Goal: Task Accomplishment & Management: Complete application form

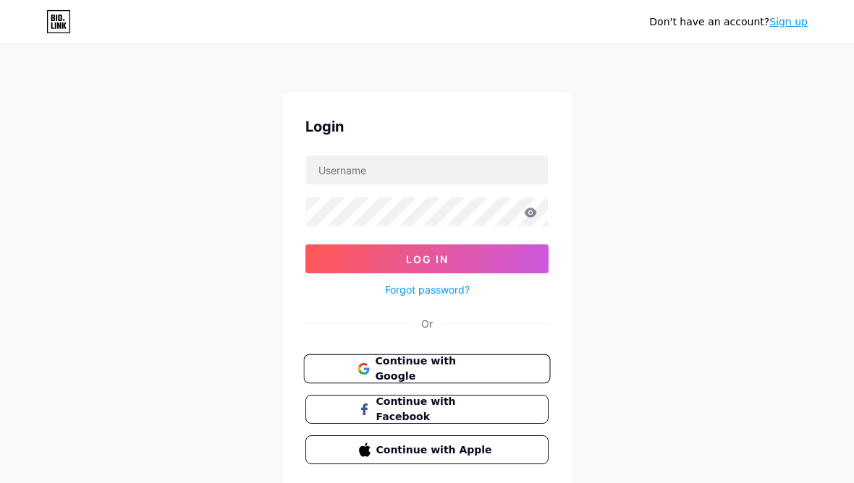
click at [497, 355] on button "Continue with Google" at bounding box center [426, 370] width 247 height 30
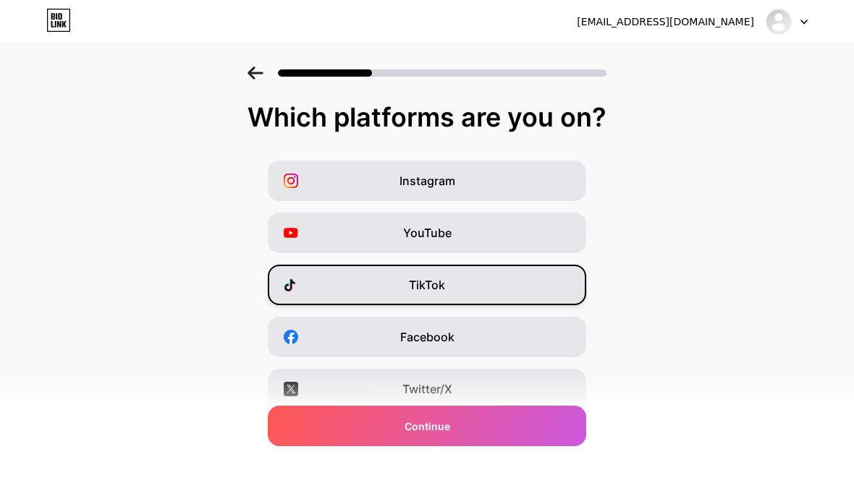
click at [516, 294] on div "TikTok" at bounding box center [427, 285] width 318 height 41
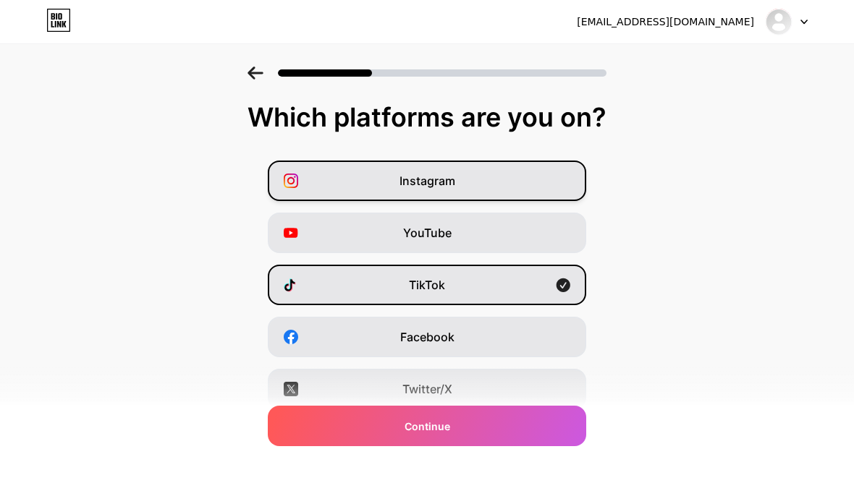
click at [537, 190] on div "Instagram" at bounding box center [427, 181] width 318 height 41
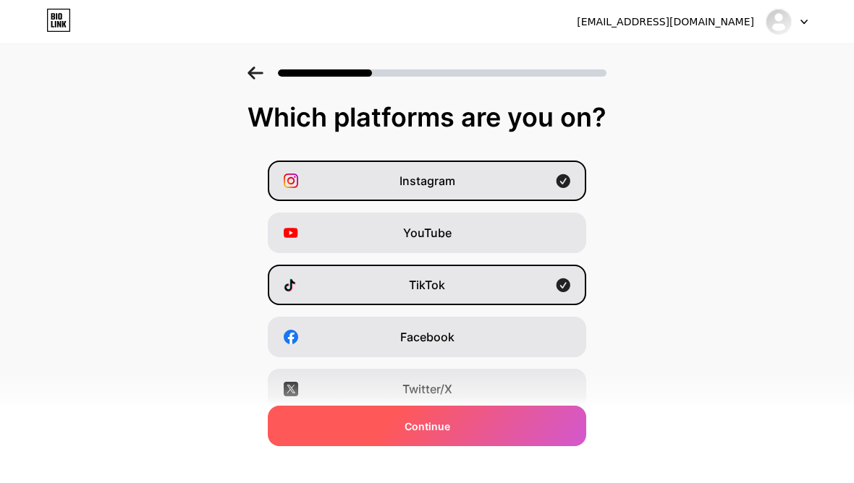
click at [529, 427] on div "Continue" at bounding box center [427, 426] width 318 height 41
click at [528, 417] on div "Continue" at bounding box center [427, 426] width 318 height 41
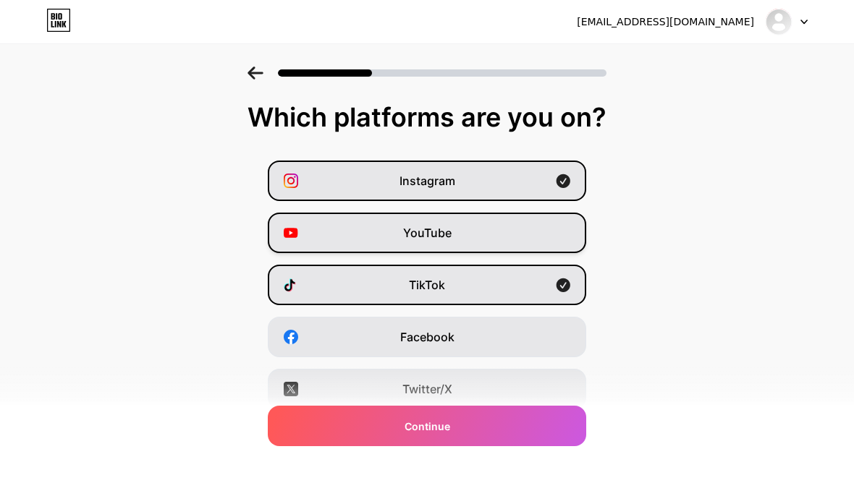
click at [544, 229] on div "YouTube" at bounding box center [427, 233] width 318 height 41
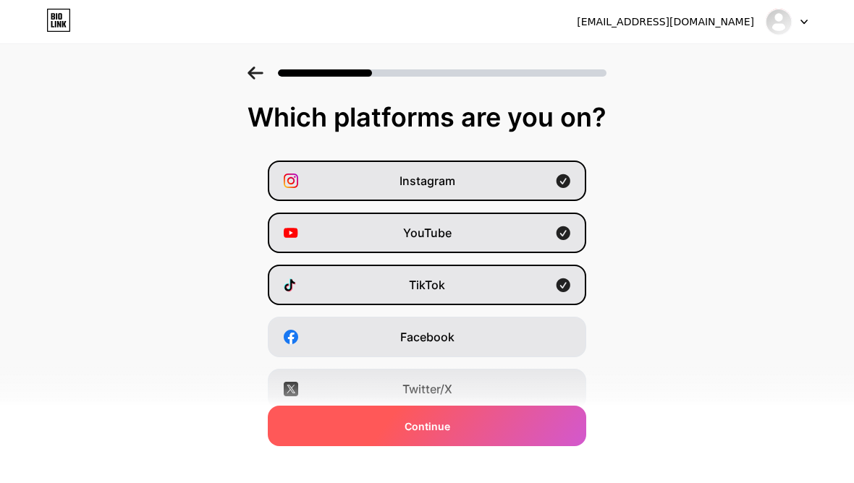
click at [523, 429] on div "Continue" at bounding box center [427, 426] width 318 height 41
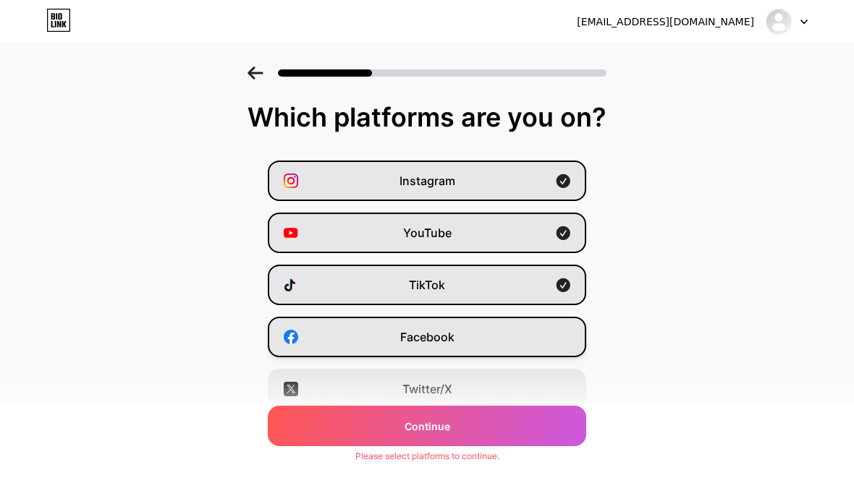
click at [560, 321] on div "Facebook" at bounding box center [427, 337] width 318 height 41
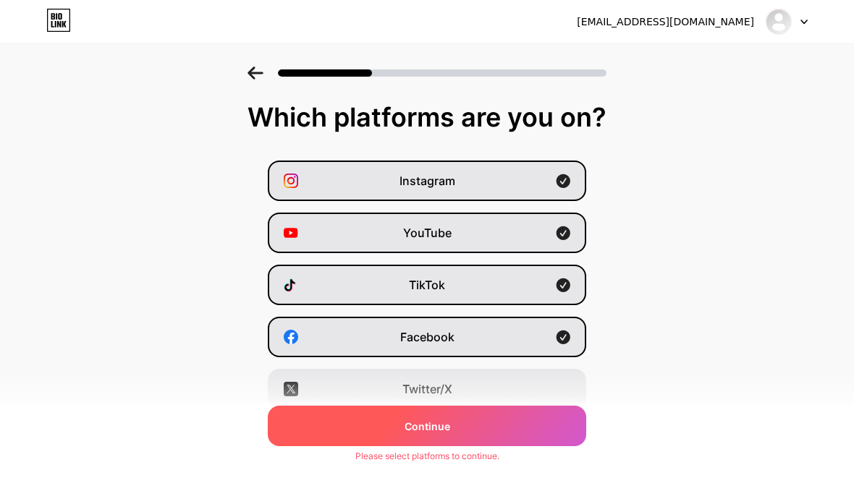
click at [549, 432] on div "Continue" at bounding box center [427, 426] width 318 height 41
click at [518, 433] on div "Continue" at bounding box center [427, 426] width 318 height 41
click at [486, 439] on div "Continue" at bounding box center [427, 426] width 318 height 41
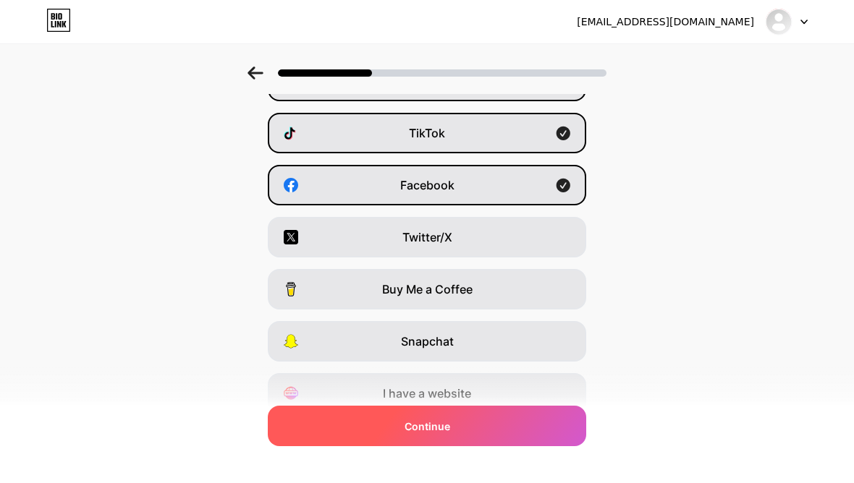
scroll to position [150, 0]
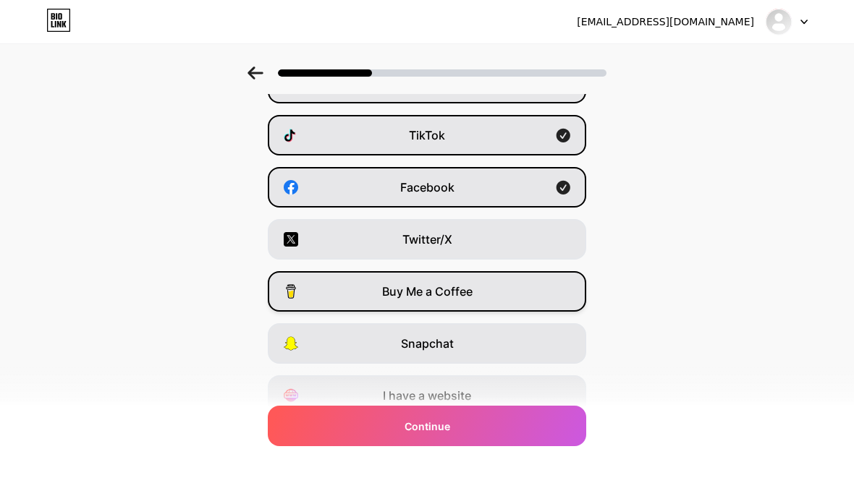
click at [534, 288] on div "Buy Me a Coffee" at bounding box center [427, 291] width 318 height 41
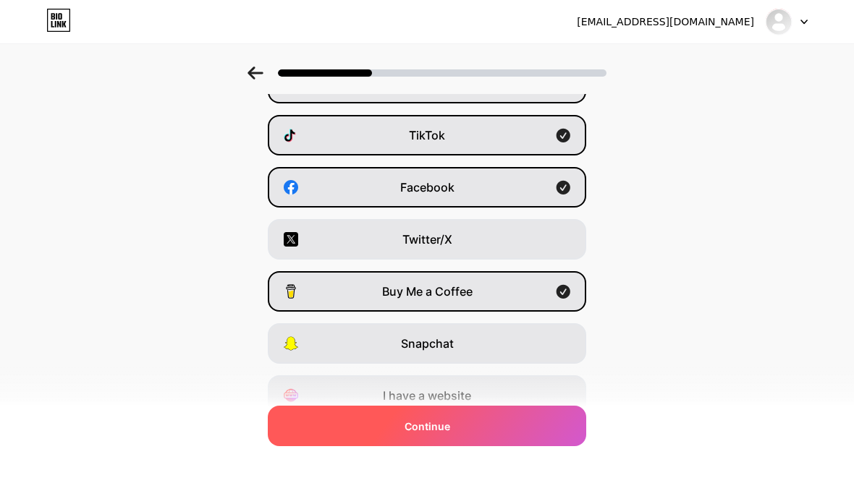
click at [521, 447] on div "Continue" at bounding box center [427, 426] width 318 height 41
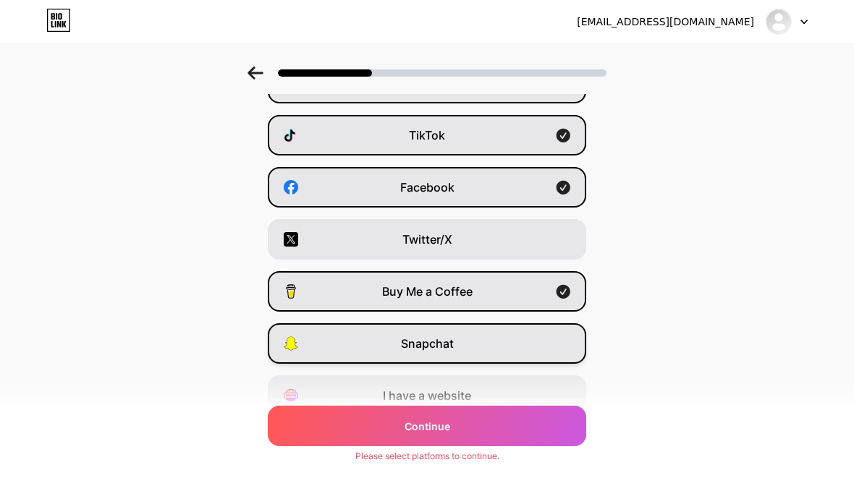
click at [542, 363] on div "Snapchat" at bounding box center [427, 344] width 318 height 41
click at [555, 324] on div "Snapchat" at bounding box center [427, 344] width 318 height 41
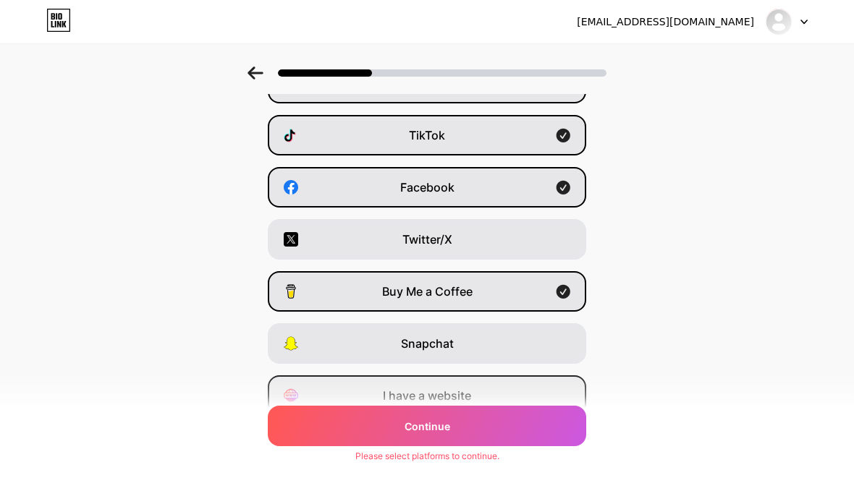
click at [519, 414] on div "I have a website" at bounding box center [427, 396] width 318 height 41
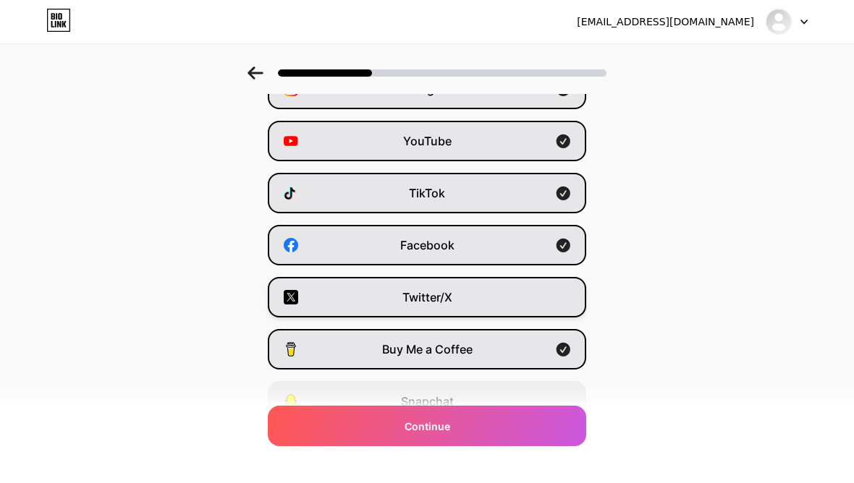
click at [565, 312] on div "Twitter/X" at bounding box center [427, 297] width 318 height 41
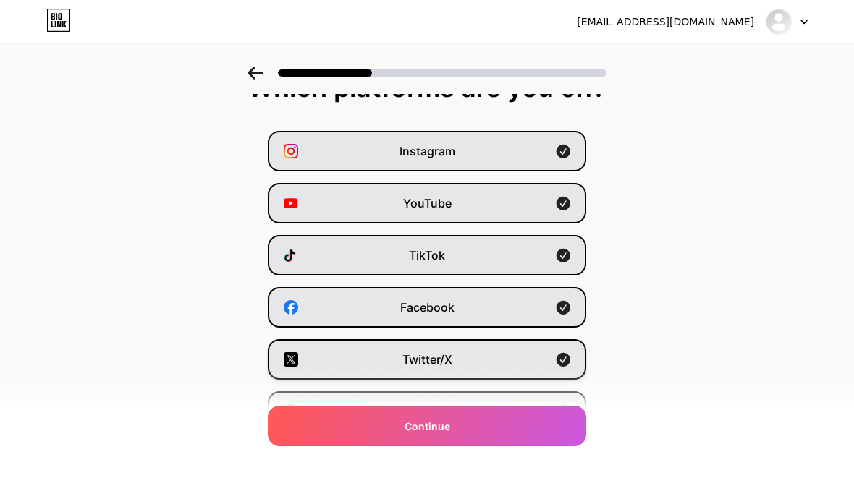
scroll to position [0, 0]
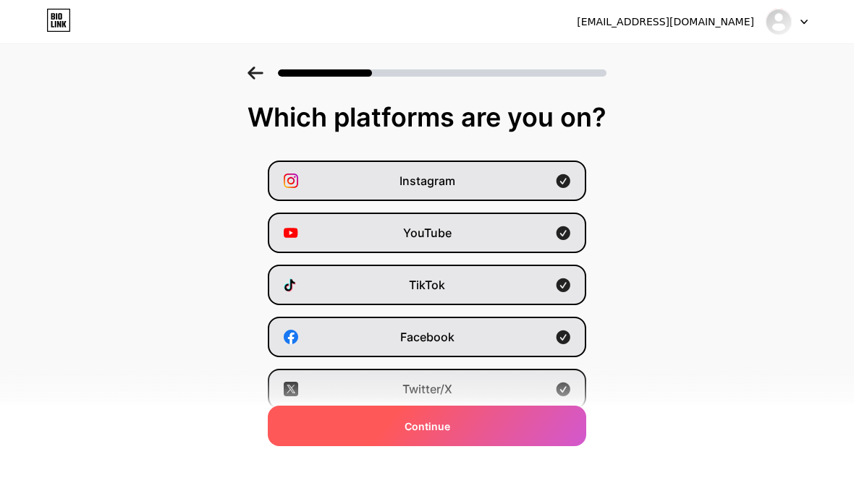
click at [515, 436] on div "Continue" at bounding box center [427, 426] width 318 height 41
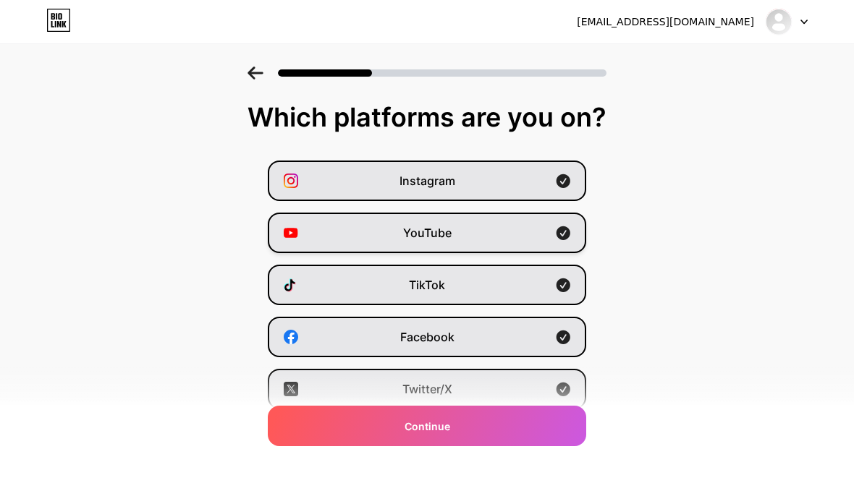
click at [548, 231] on div "YouTube" at bounding box center [427, 233] width 318 height 41
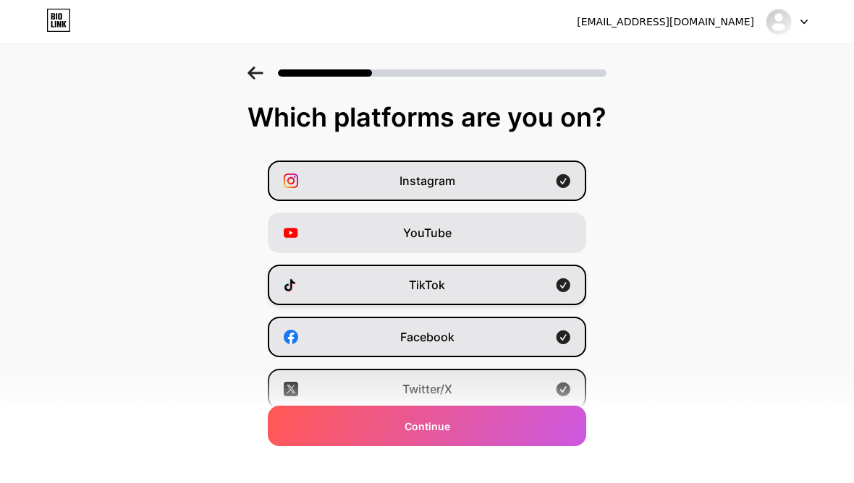
click at [560, 280] on icon at bounding box center [564, 286] width 14 height 14
click at [551, 339] on div "Facebook" at bounding box center [427, 337] width 318 height 41
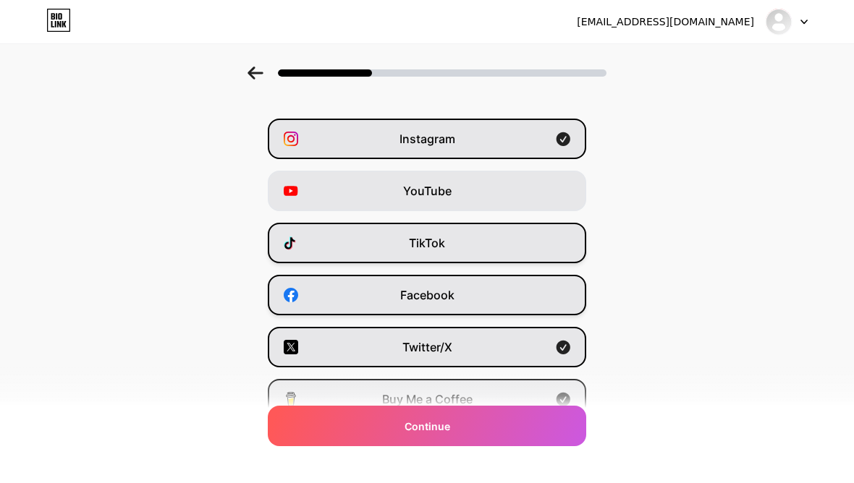
scroll to position [45, 0]
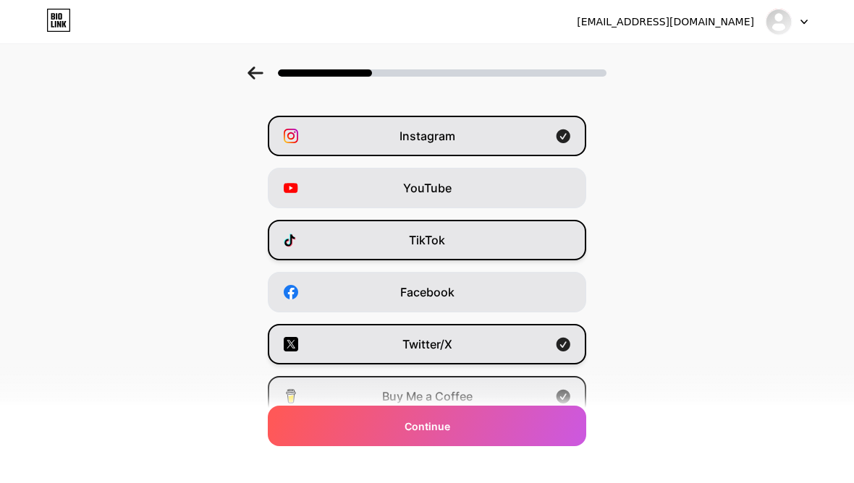
click at [545, 362] on div "Twitter/X" at bounding box center [427, 344] width 318 height 41
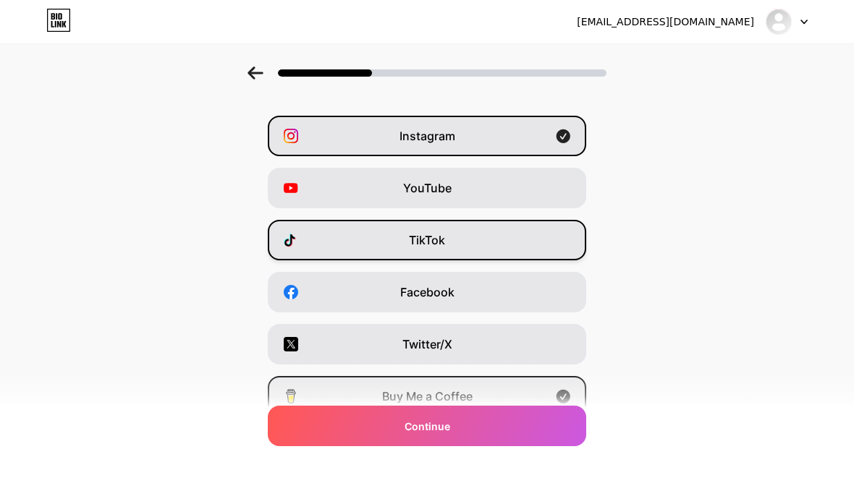
click at [555, 400] on div "Buy Me a Coffee" at bounding box center [427, 396] width 318 height 41
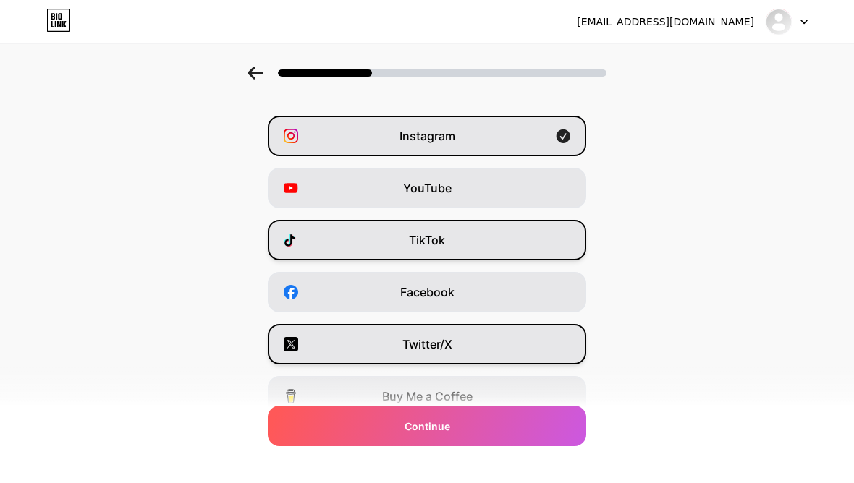
click at [564, 347] on div "Twitter/X" at bounding box center [427, 344] width 318 height 41
click at [532, 246] on div "TikTok" at bounding box center [427, 240] width 318 height 41
click at [547, 139] on div "Instagram" at bounding box center [427, 136] width 318 height 41
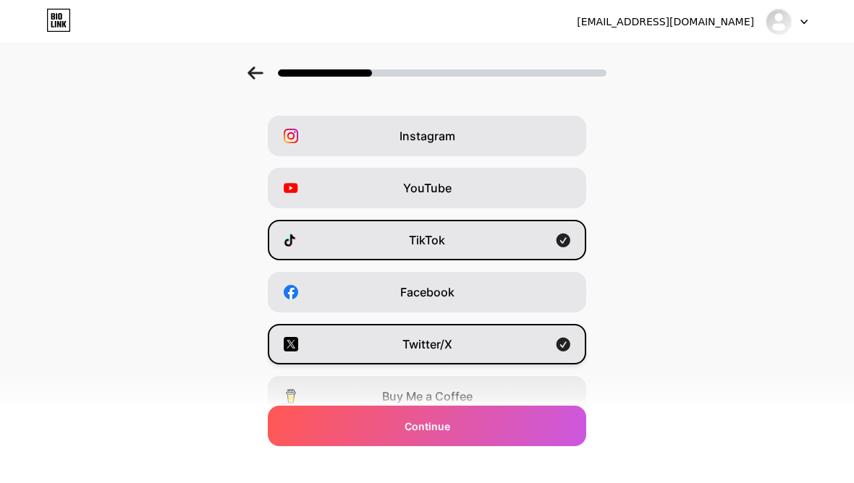
click at [562, 363] on div "Twitter/X" at bounding box center [427, 344] width 318 height 41
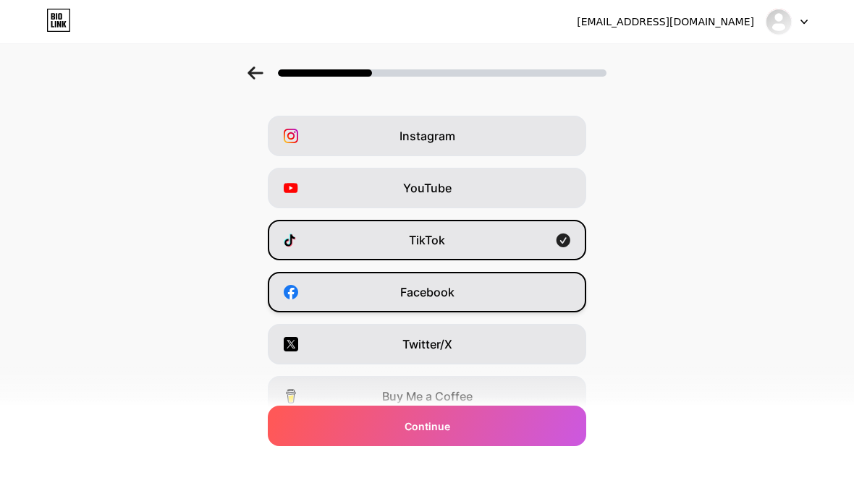
click at [539, 303] on div "Facebook" at bounding box center [427, 292] width 318 height 41
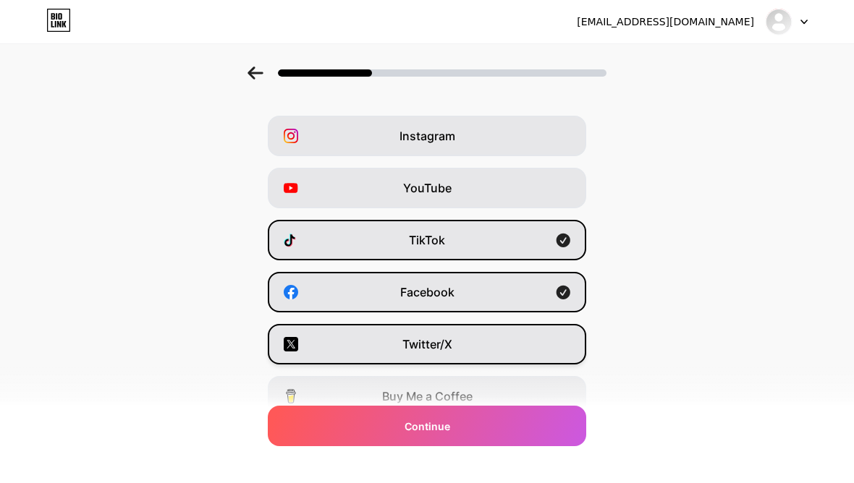
click at [536, 364] on div "Twitter/X" at bounding box center [427, 344] width 318 height 41
click at [549, 355] on div "Twitter/X" at bounding box center [427, 344] width 318 height 41
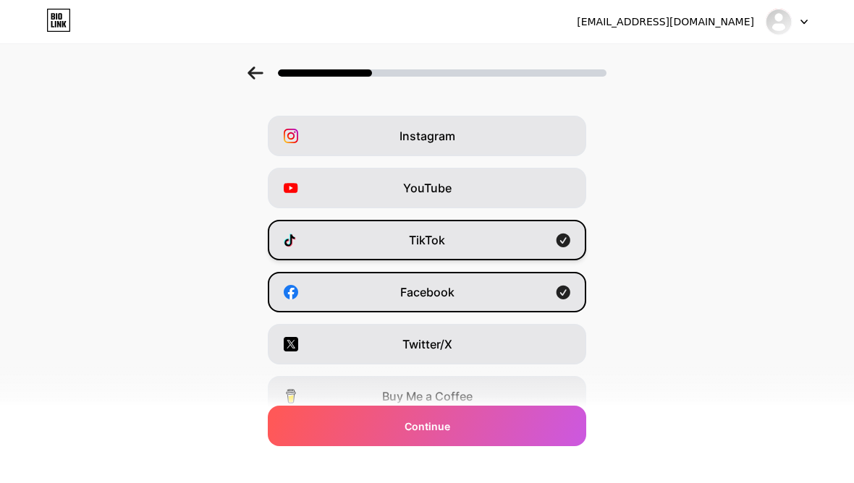
click at [552, 232] on div "TikTok" at bounding box center [427, 240] width 318 height 41
click at [555, 237] on div "TikTok" at bounding box center [427, 240] width 318 height 41
click at [564, 299] on icon at bounding box center [564, 293] width 14 height 14
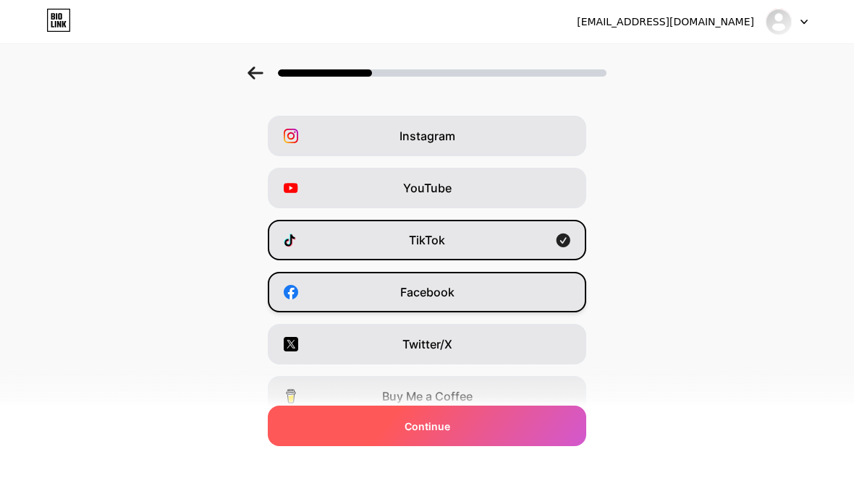
click at [513, 447] on div "Continue" at bounding box center [427, 426] width 318 height 41
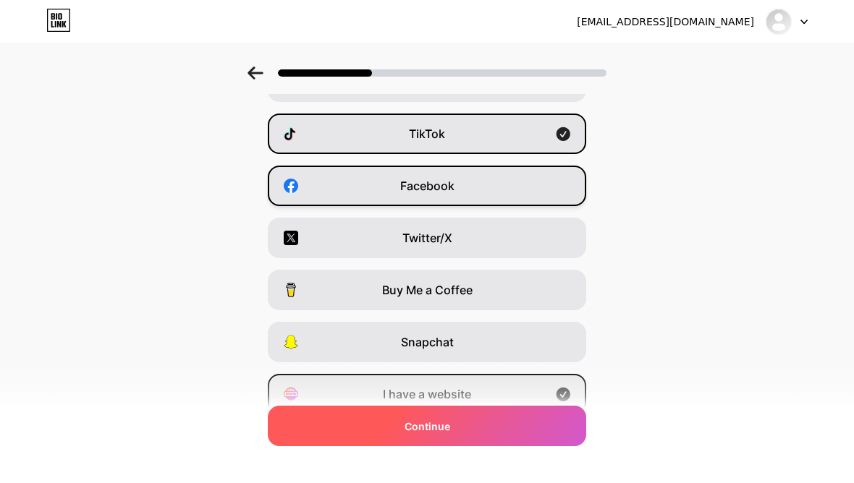
scroll to position [150, 0]
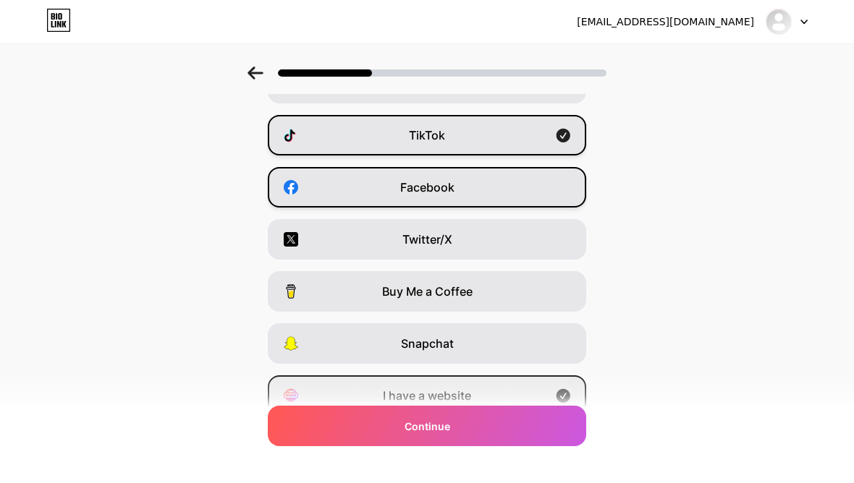
click at [523, 138] on div "TikTok" at bounding box center [427, 135] width 318 height 41
click at [542, 131] on div "TikTok" at bounding box center [427, 135] width 318 height 41
click at [572, 399] on div "I have a website" at bounding box center [427, 396] width 318 height 41
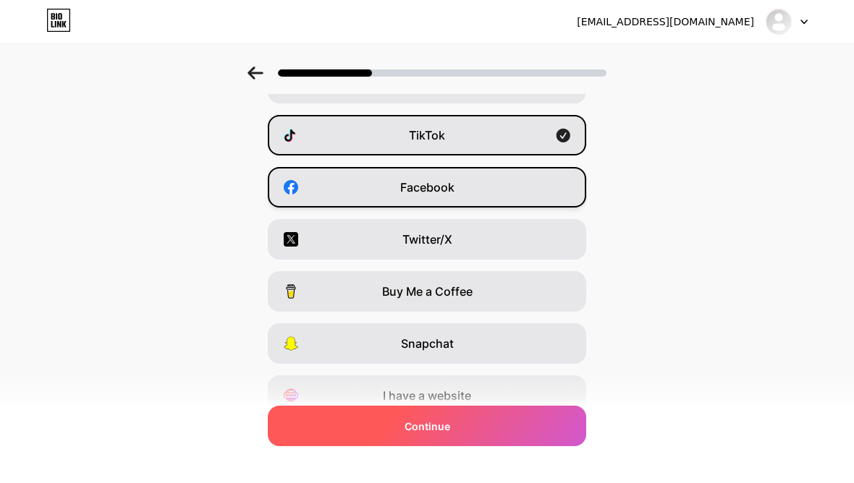
click at [520, 447] on div "Continue" at bounding box center [427, 426] width 318 height 41
click at [499, 447] on div "Continue" at bounding box center [427, 426] width 318 height 41
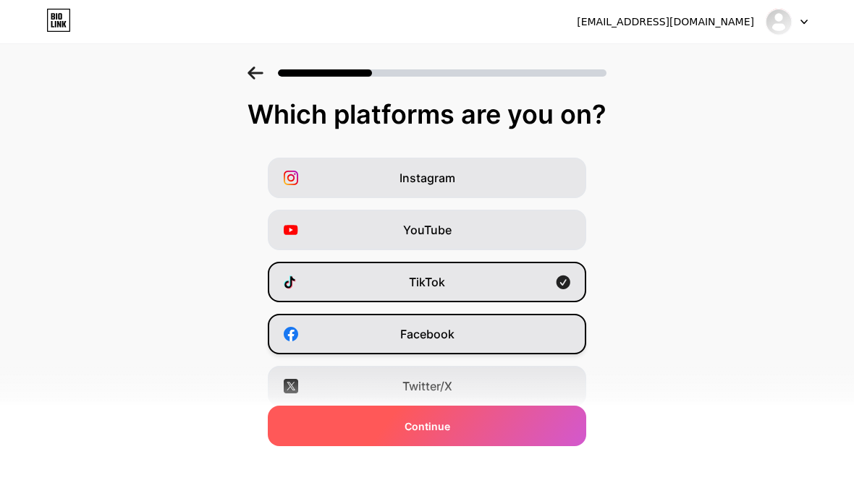
scroll to position [0, 0]
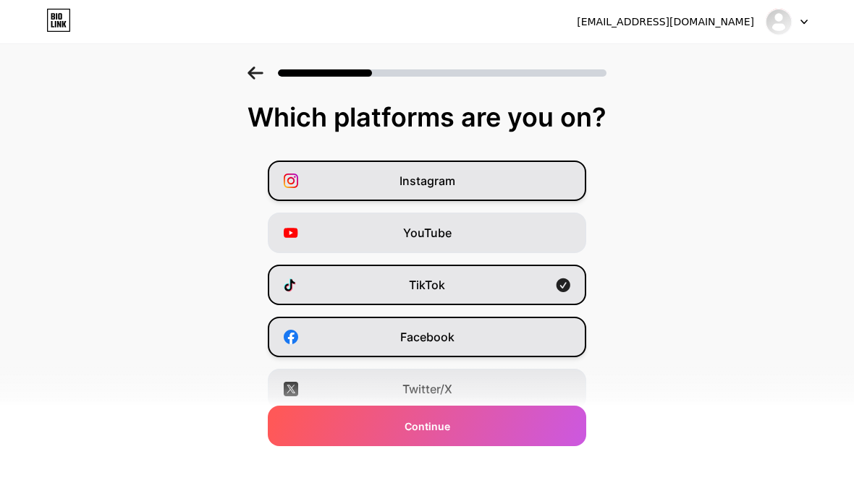
click at [540, 175] on div "Instagram" at bounding box center [427, 181] width 318 height 41
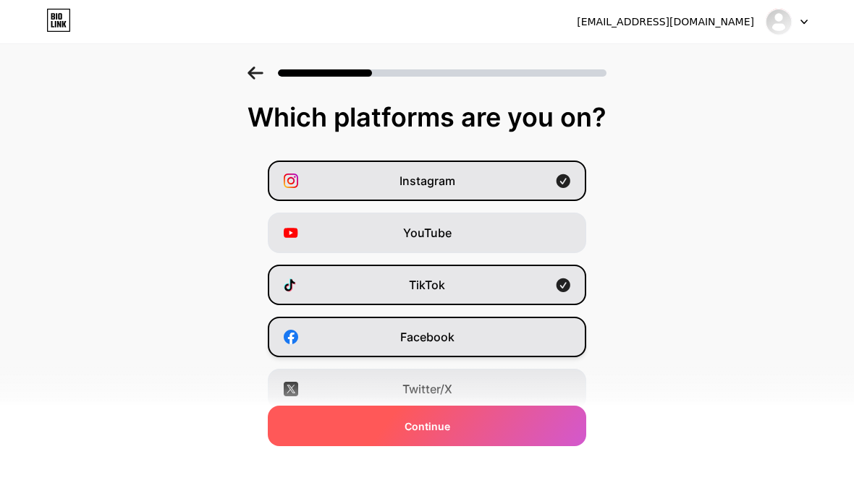
click at [540, 444] on div "Continue" at bounding box center [427, 426] width 318 height 41
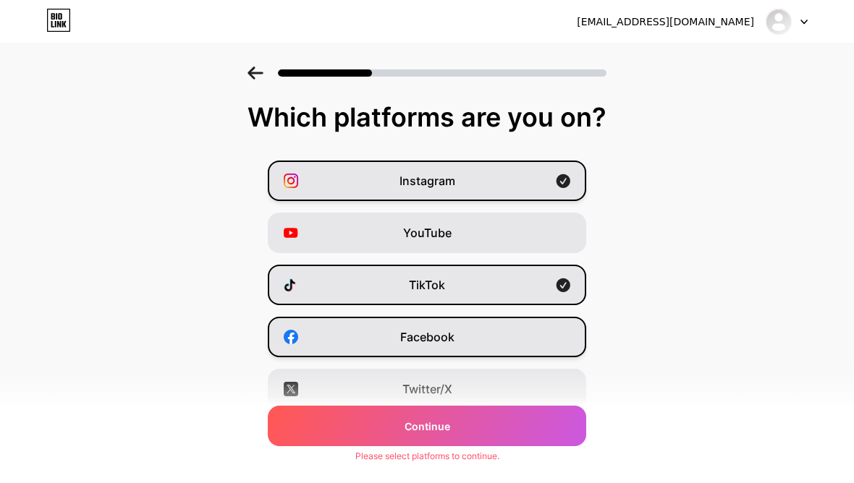
click at [571, 179] on div "Instagram" at bounding box center [427, 181] width 318 height 41
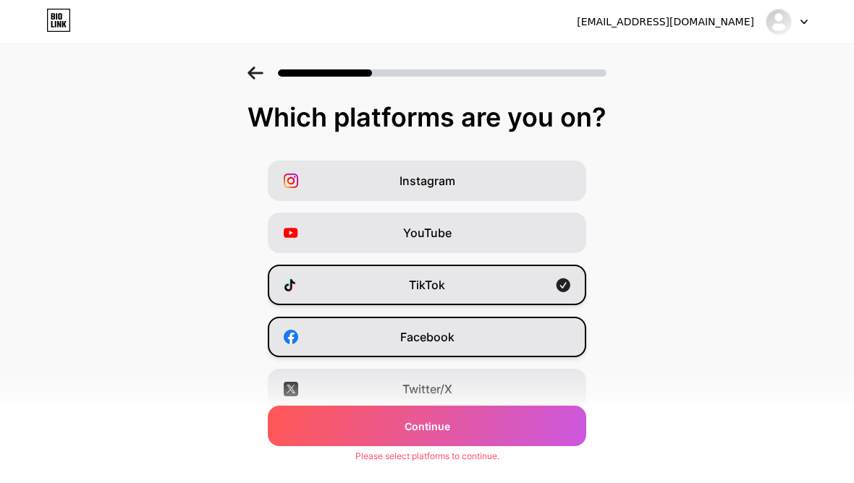
click at [571, 291] on div "TikTok" at bounding box center [427, 285] width 318 height 41
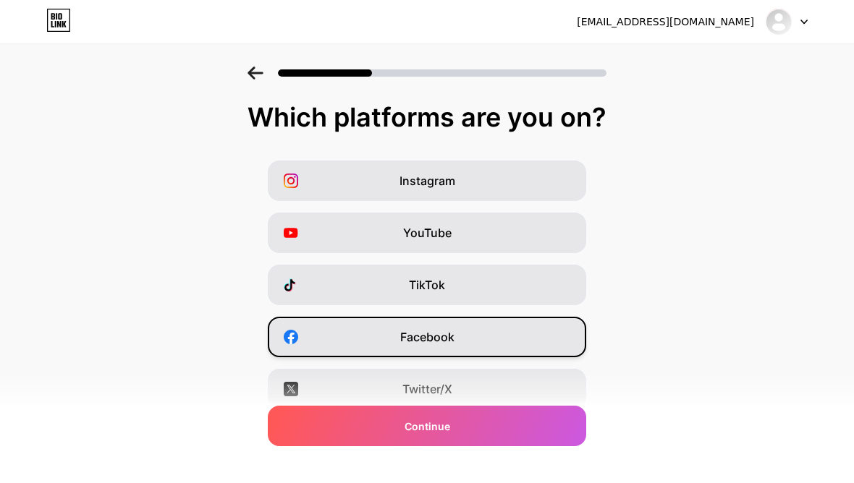
click at [807, 33] on div at bounding box center [787, 22] width 42 height 26
click at [759, 24] on div "[EMAIL_ADDRESS][DOMAIN_NAME]" at bounding box center [692, 22] width 231 height 26
click at [51, 33] on link at bounding box center [58, 22] width 25 height 26
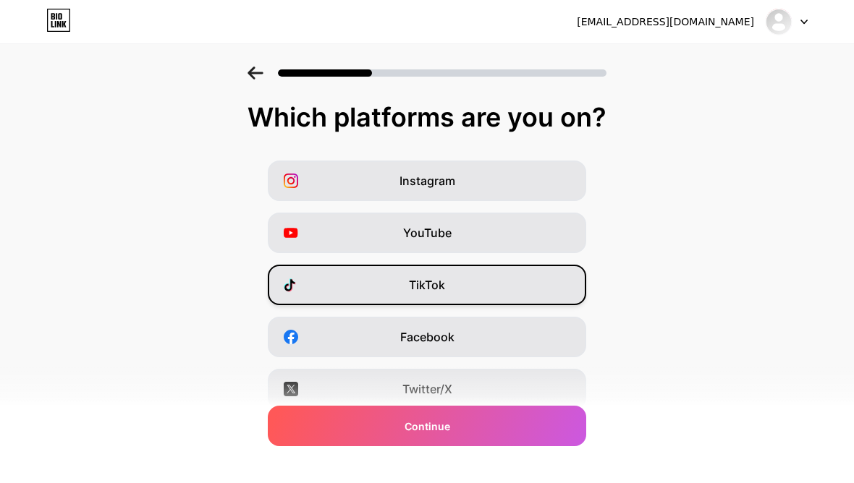
click at [531, 284] on div "TikTok" at bounding box center [427, 285] width 318 height 41
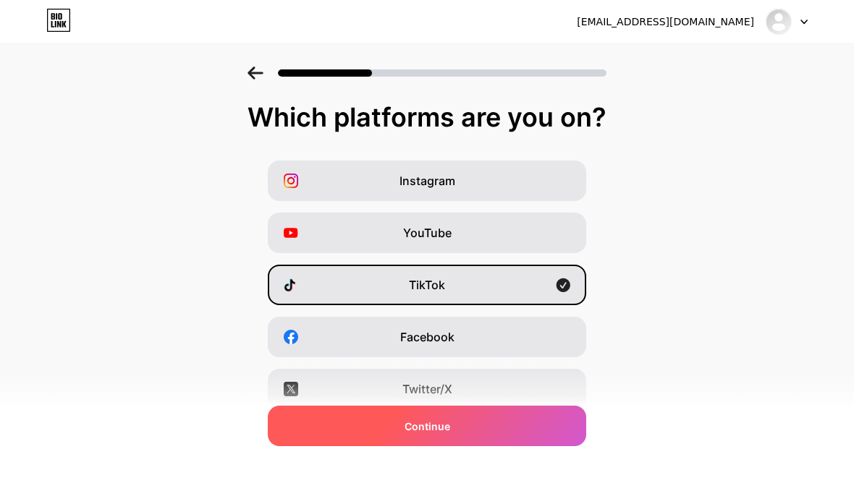
click at [523, 428] on div "Continue" at bounding box center [427, 426] width 318 height 41
click at [561, 428] on div "Continue" at bounding box center [427, 426] width 318 height 41
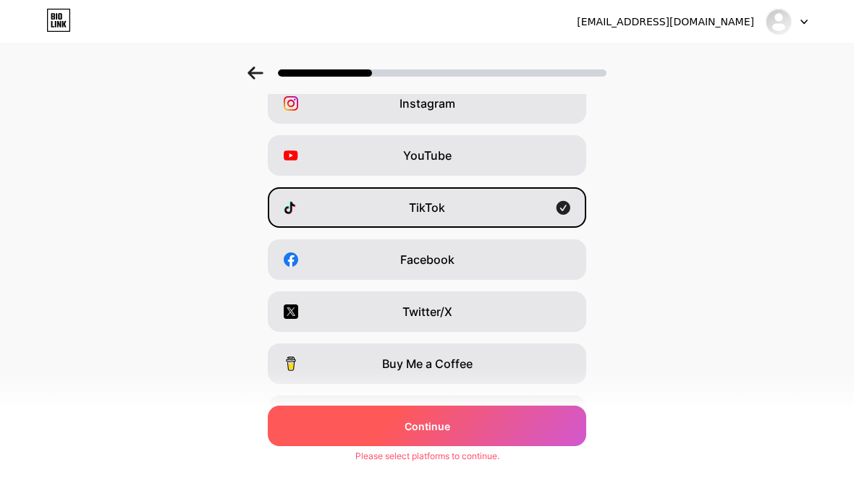
scroll to position [122, 0]
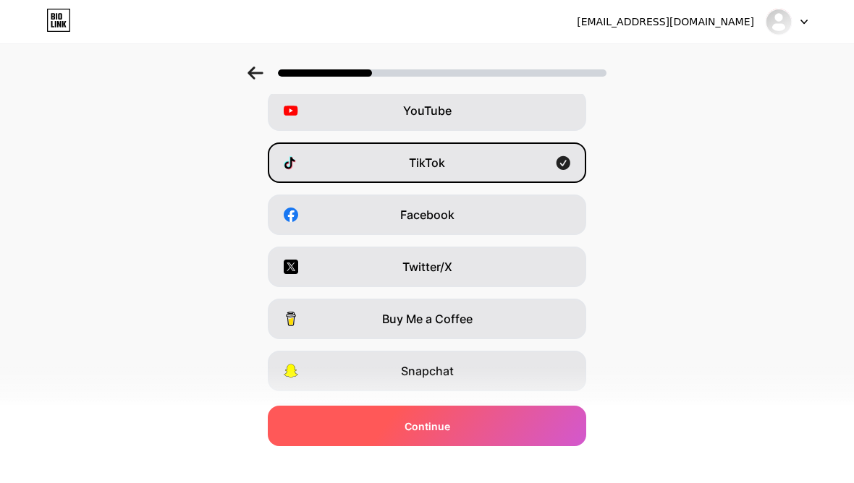
click at [552, 447] on div "Continue" at bounding box center [427, 426] width 318 height 41
click at [544, 447] on div "Continue" at bounding box center [427, 426] width 318 height 41
click at [407, 434] on span "Continue" at bounding box center [428, 426] width 46 height 15
click at [420, 447] on div "Continue" at bounding box center [427, 426] width 318 height 41
click at [442, 434] on span "Continue" at bounding box center [428, 426] width 46 height 15
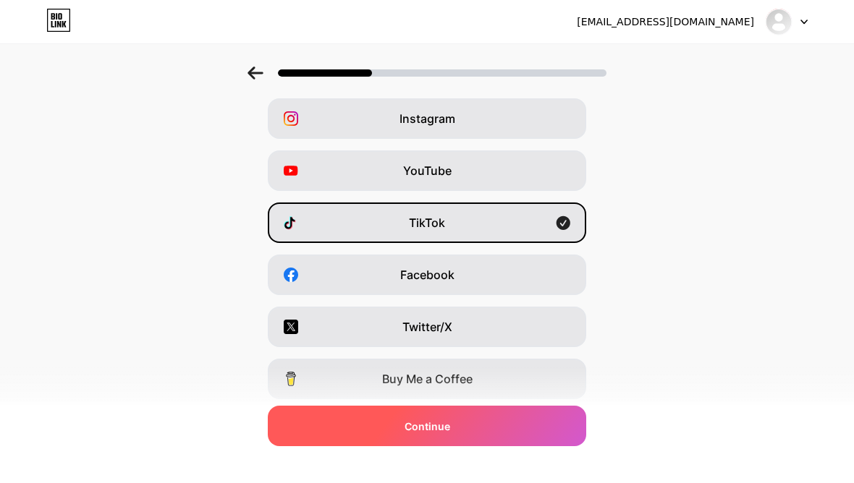
scroll to position [0, 0]
